Goal: Information Seeking & Learning: Learn about a topic

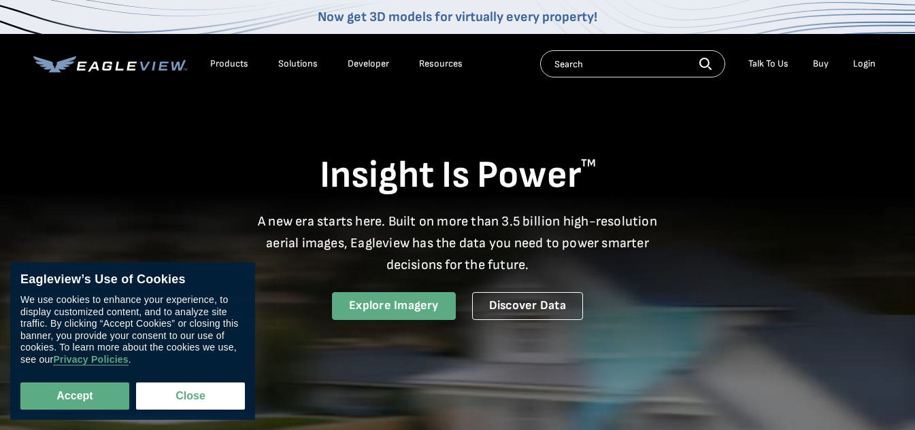
click at [394, 309] on link "Explore Imagery" at bounding box center [394, 306] width 124 height 28
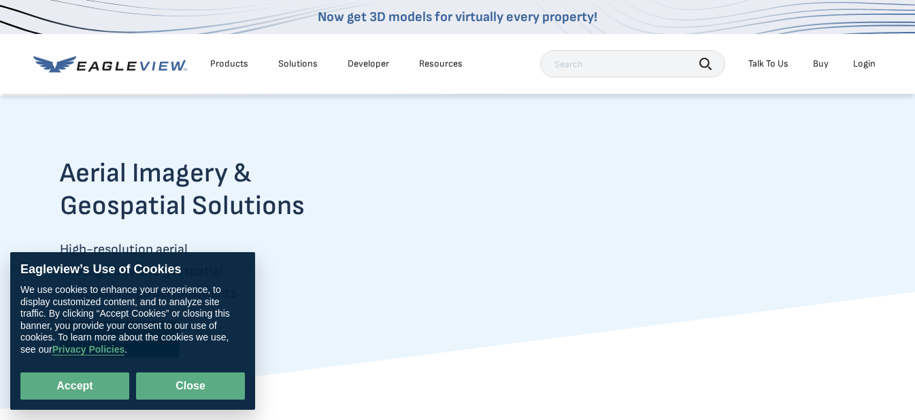
click at [243, 386] on button "Close" at bounding box center [190, 386] width 109 height 27
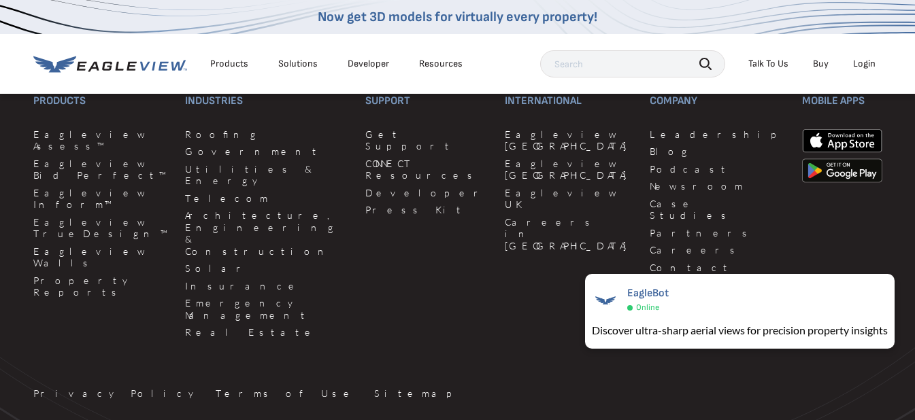
scroll to position [3741, 0]
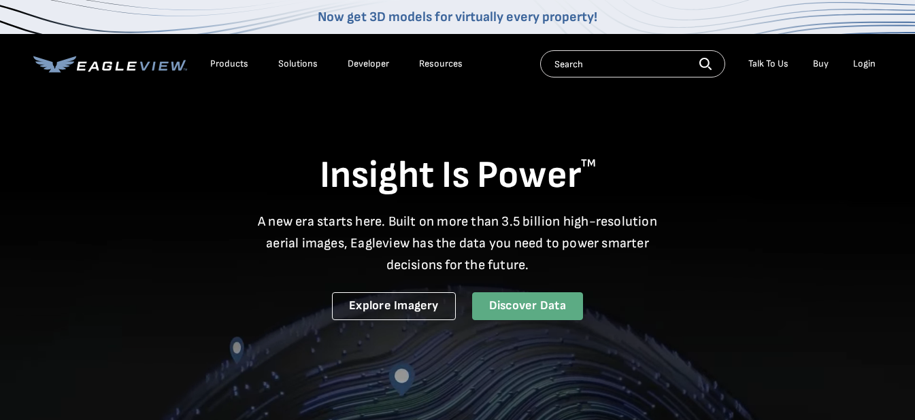
click at [524, 312] on link "Discover Data" at bounding box center [527, 306] width 111 height 28
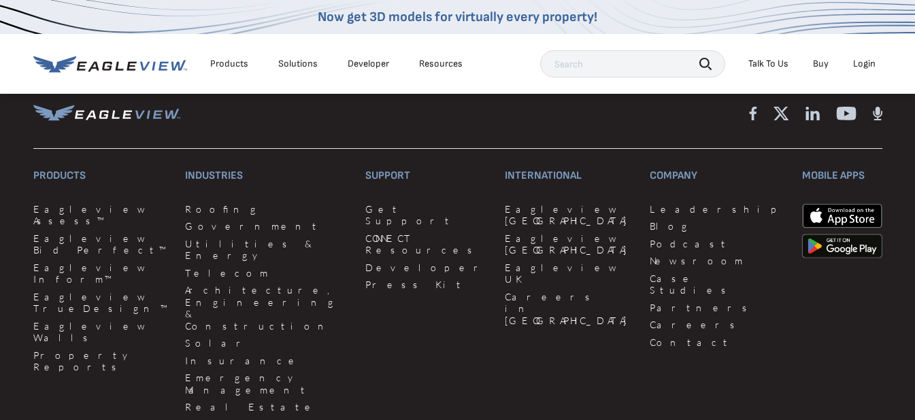
scroll to position [2563, 0]
